Goal: Check status: Check status

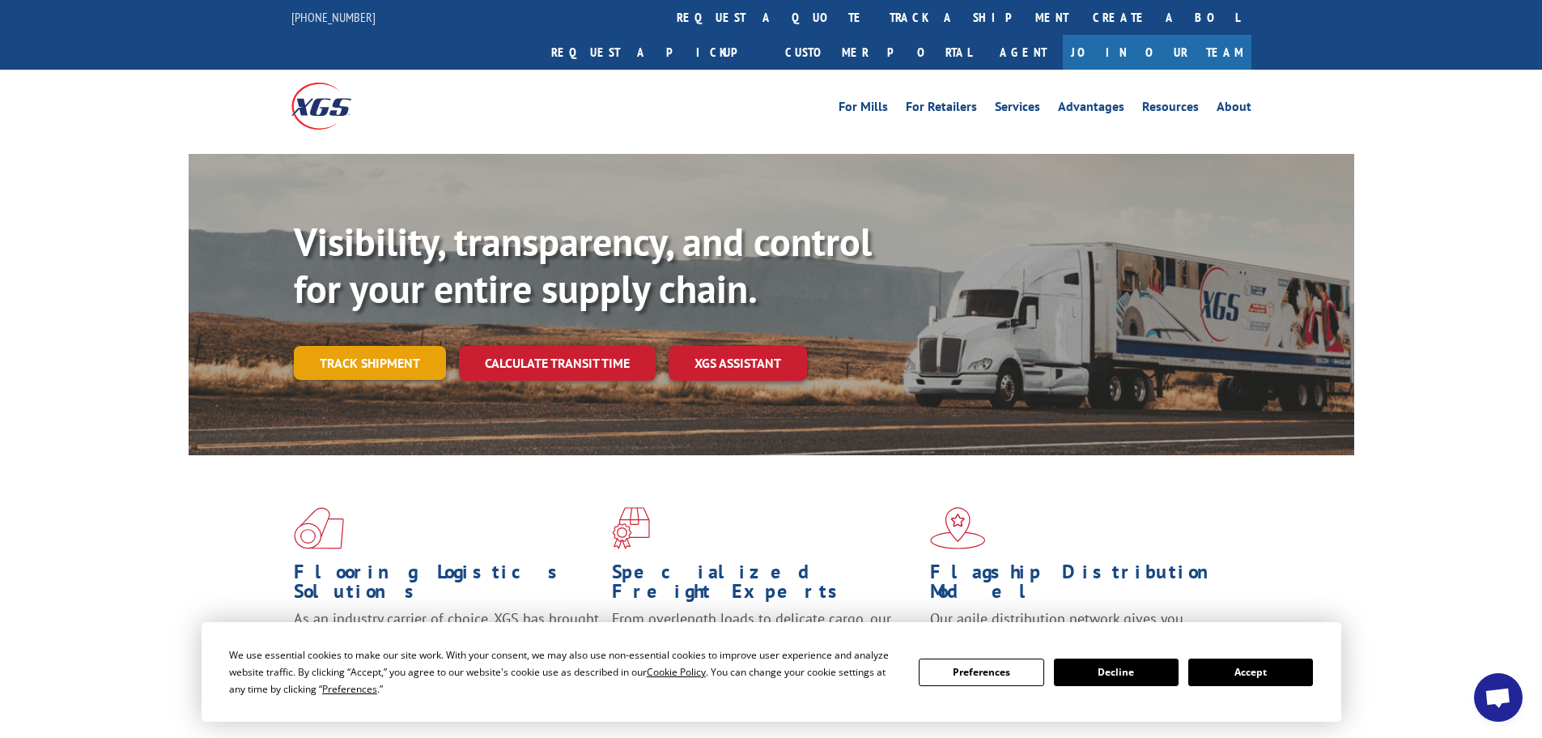
click at [418, 346] on link "Track shipment" at bounding box center [370, 363] width 152 height 34
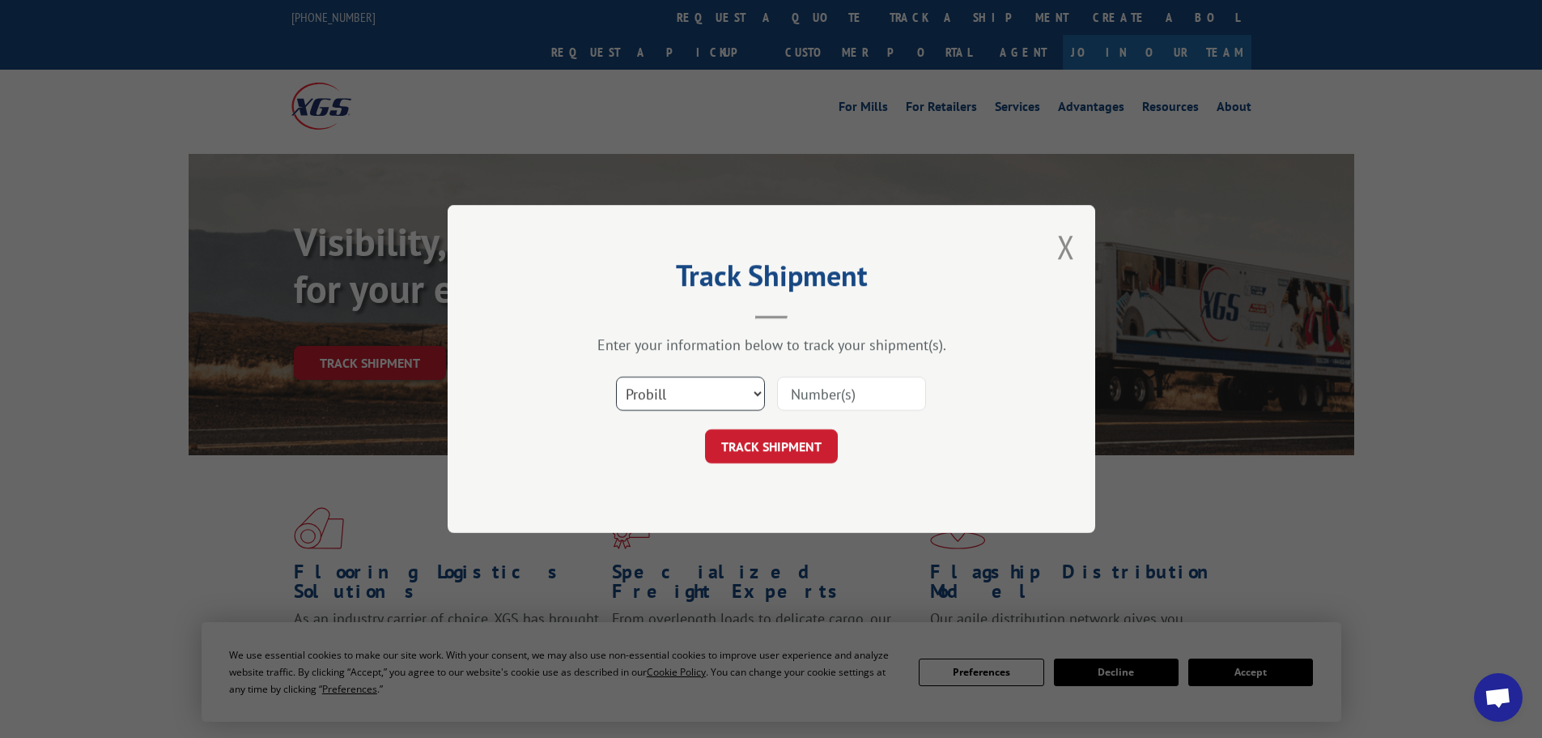
drag, startPoint x: 624, startPoint y: 390, endPoint x: 631, endPoint y: 396, distance: 8.6
click at [625, 391] on select "Select category... Probill BOL PO" at bounding box center [690, 393] width 149 height 34
select select "po"
click at [616, 376] on select "Select category... Probill BOL PO" at bounding box center [690, 393] width 149 height 34
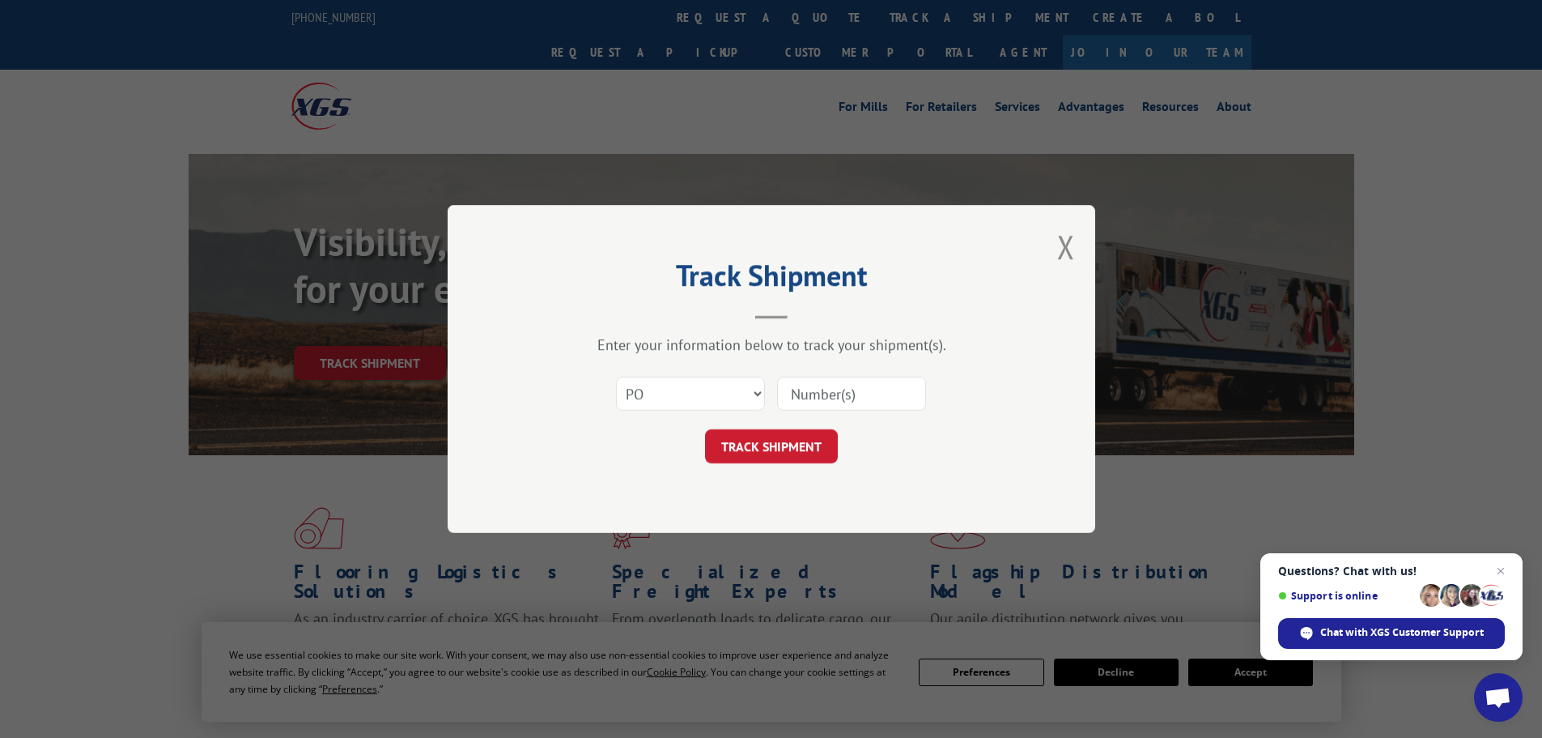
click at [798, 396] on input at bounding box center [851, 393] width 149 height 34
paste input "05542350"
type input "05542350"
click at [774, 455] on button "TRACK SHIPMENT" at bounding box center [771, 446] width 133 height 34
